Goal: Transaction & Acquisition: Purchase product/service

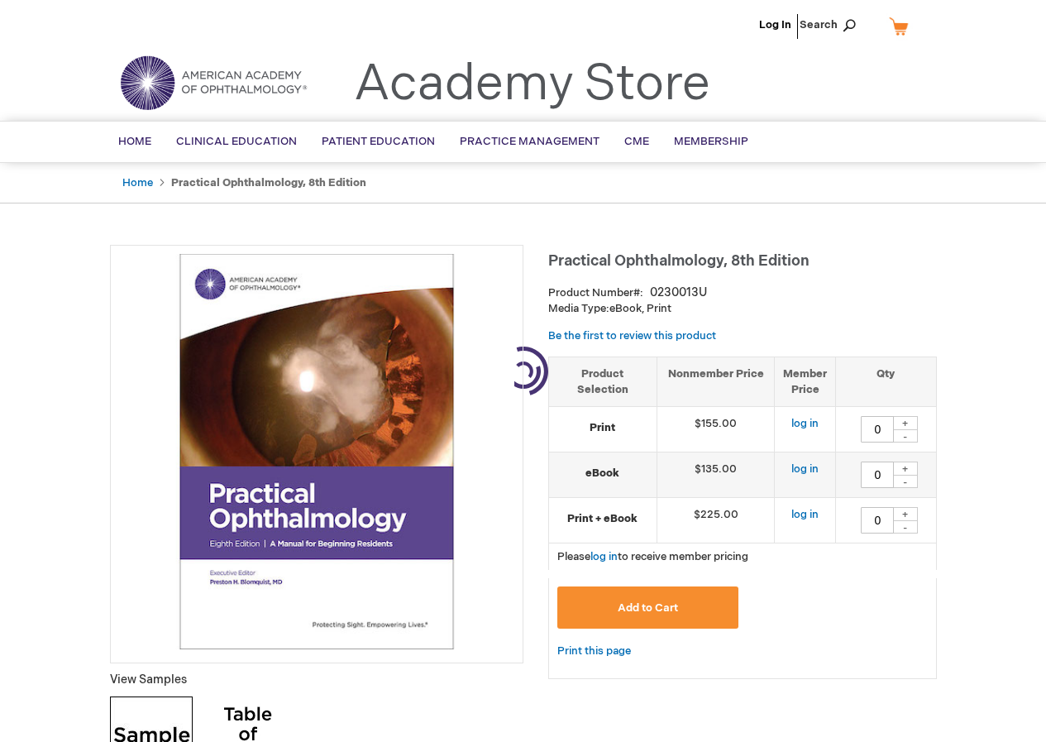
type input "0"
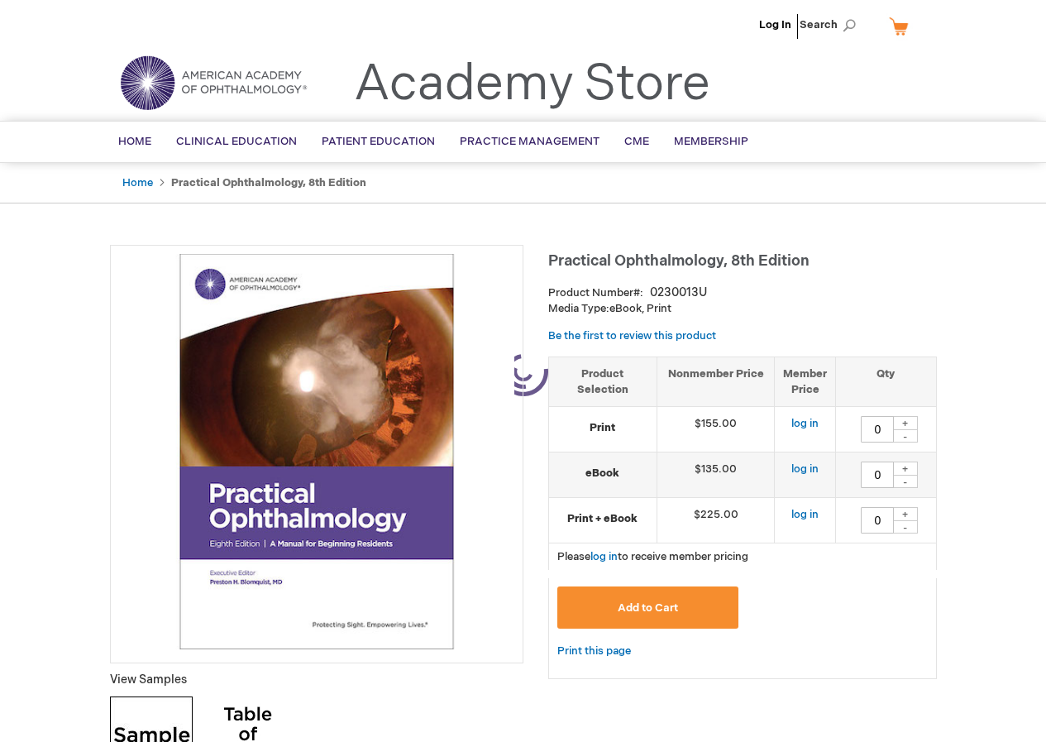
type input "0"
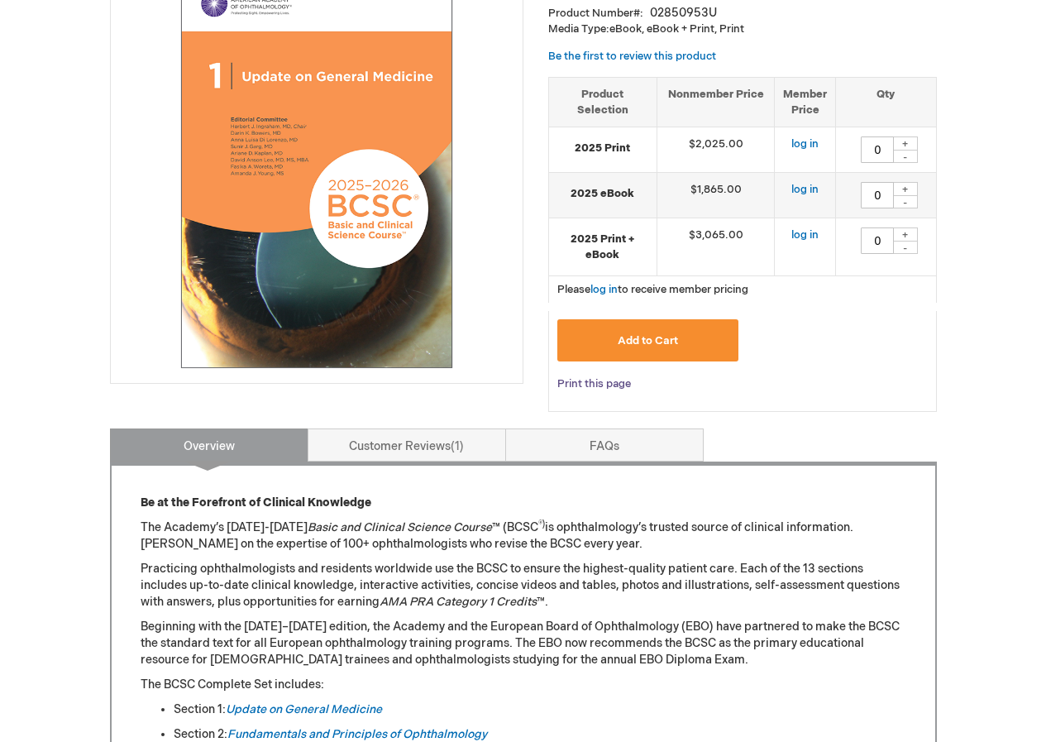
scroll to position [165, 0]
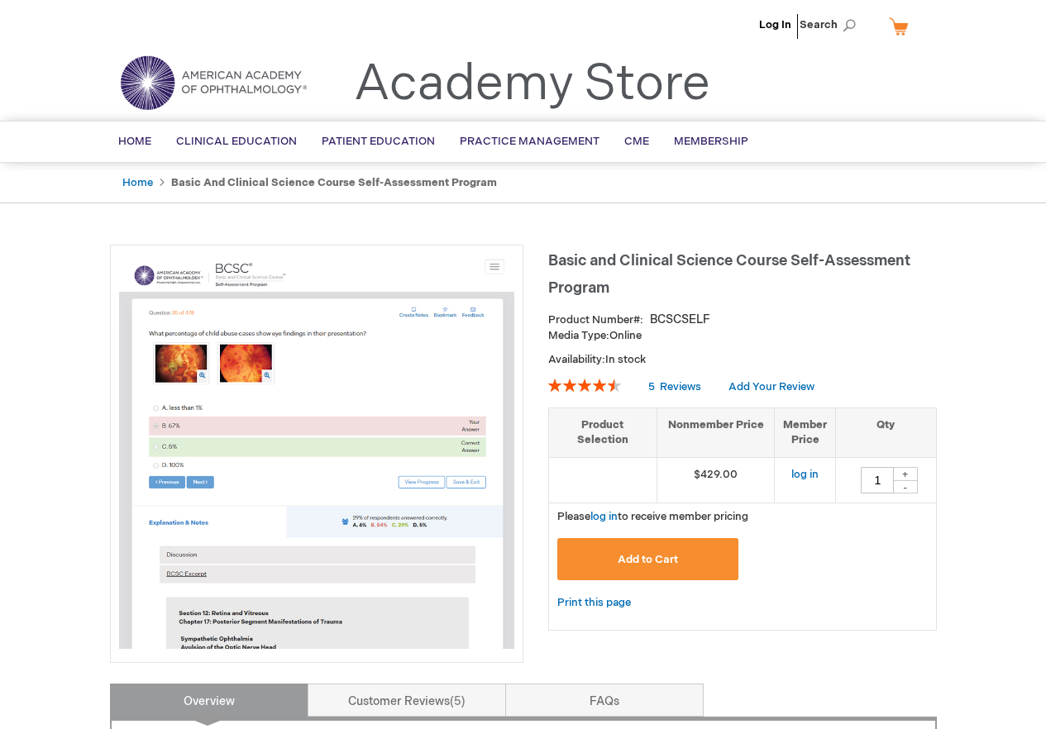
type input "1"
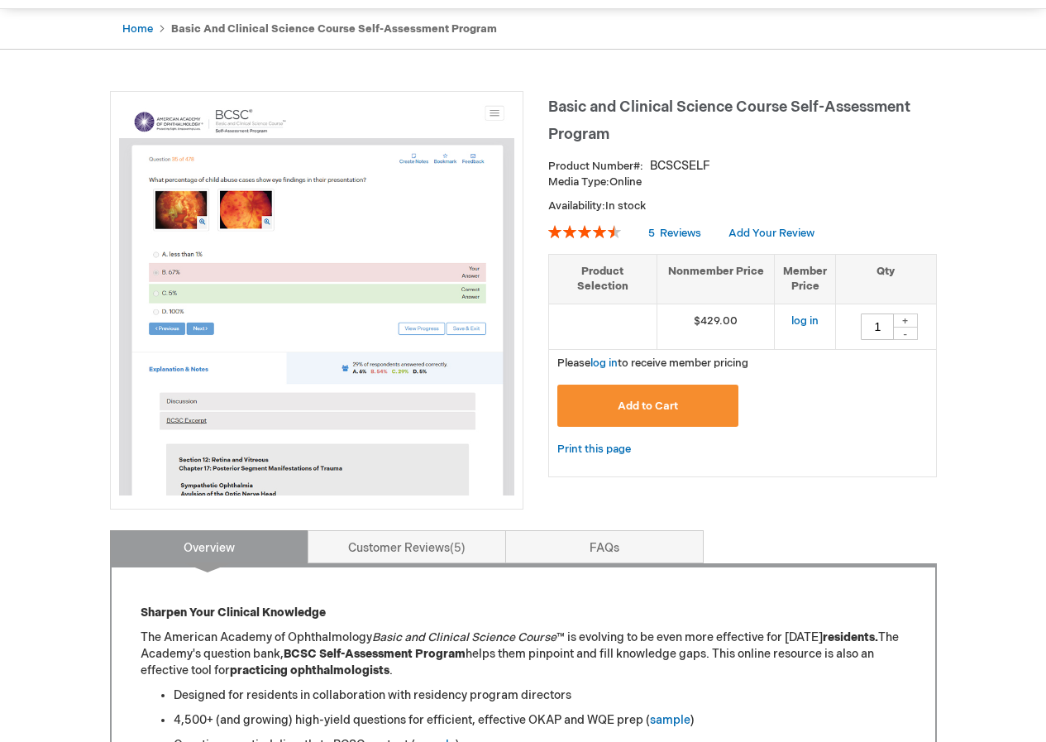
scroll to position [165, 0]
